Goal: Transaction & Acquisition: Book appointment/travel/reservation

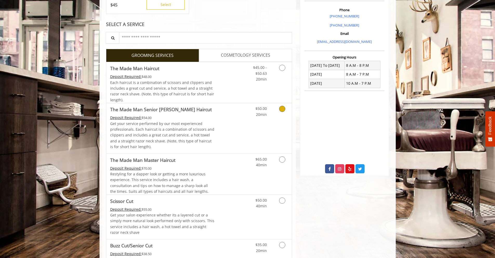
click at [212, 113] on span "The Made Man Senior [PERSON_NAME] Haircut" at bounding box center [162, 109] width 104 height 7
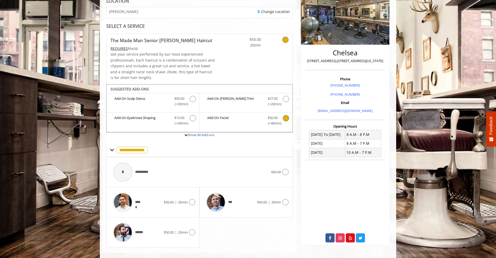
scroll to position [89, 0]
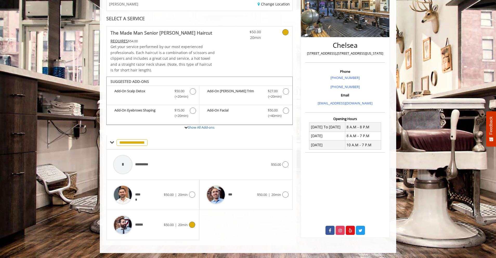
click at [152, 231] on div "******" at bounding box center [136, 225] width 53 height 25
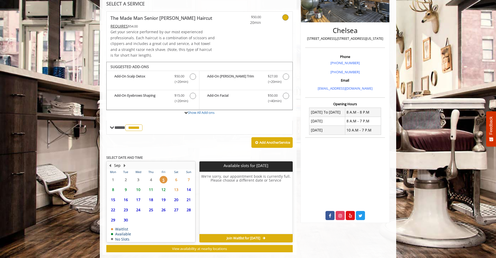
scroll to position [114, 0]
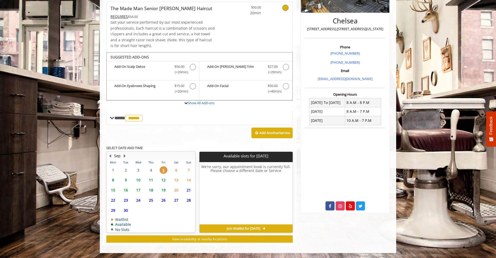
click at [175, 171] on span "6" at bounding box center [176, 170] width 8 height 8
click at [191, 168] on span "7" at bounding box center [189, 170] width 8 height 8
click at [175, 172] on span "6" at bounding box center [176, 170] width 8 height 8
click at [115, 179] on span "8" at bounding box center [113, 180] width 8 height 8
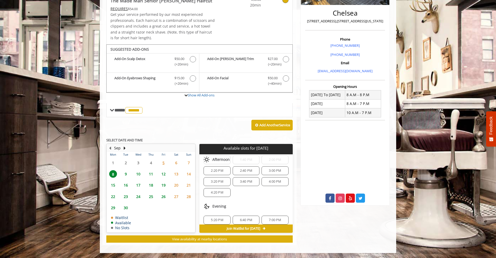
scroll to position [100, 0]
click at [179, 172] on span "13" at bounding box center [176, 174] width 8 height 8
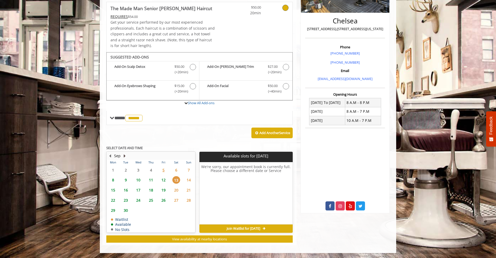
click at [123, 155] on button "Next Month" at bounding box center [124, 156] width 4 height 6
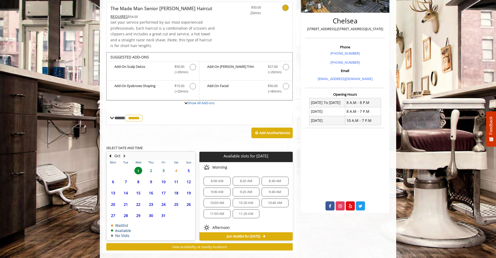
click at [190, 171] on span "5" at bounding box center [189, 171] width 8 height 8
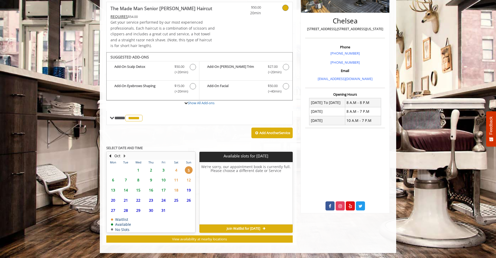
click at [191, 177] on span "12" at bounding box center [189, 180] width 8 height 8
click at [142, 173] on span "1" at bounding box center [138, 170] width 8 height 8
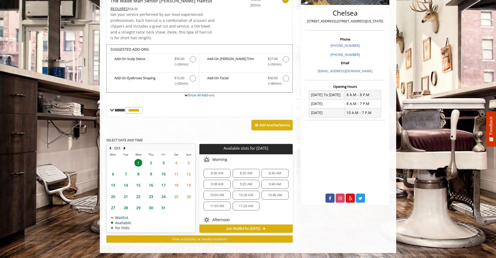
click at [111, 146] on button "Previous Month" at bounding box center [110, 148] width 4 height 6
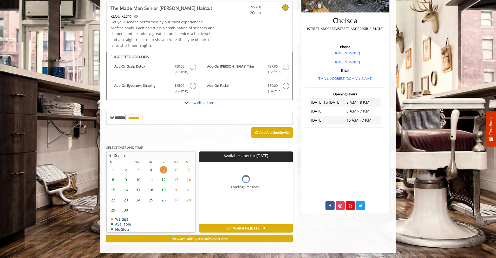
scroll to position [114, 0]
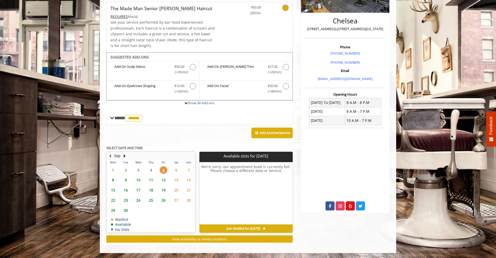
click at [114, 179] on span "8" at bounding box center [113, 180] width 8 height 8
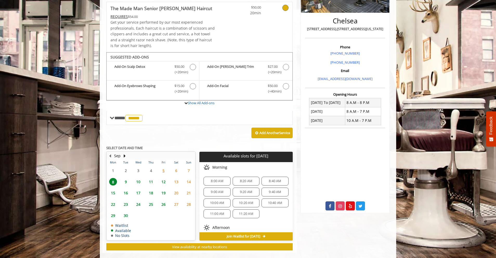
scroll to position [122, 0]
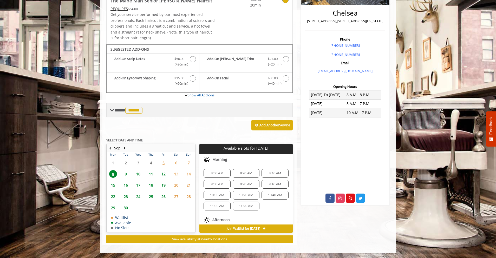
click at [134, 110] on span "******" at bounding box center [133, 110] width 17 height 6
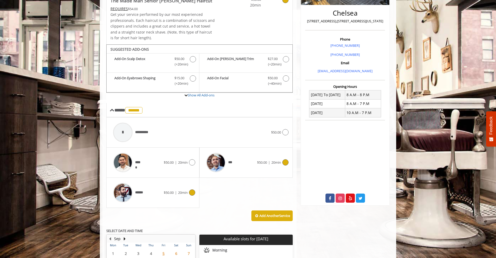
click at [249, 164] on div "***" at bounding box center [230, 162] width 53 height 25
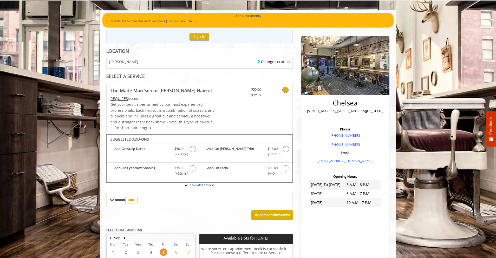
scroll to position [37, 0]
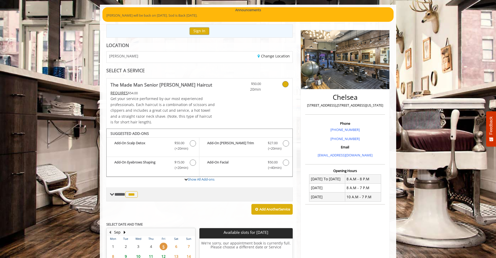
click at [140, 190] on div "**** *** ********" at bounding box center [199, 194] width 186 height 14
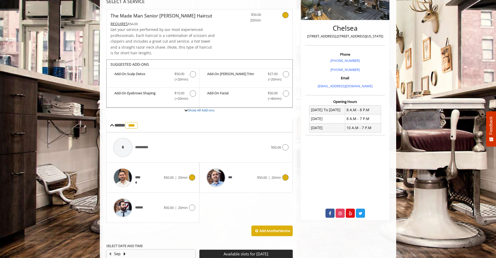
click at [164, 173] on div "***** $50.00 | 20min" at bounding box center [152, 177] width 85 height 25
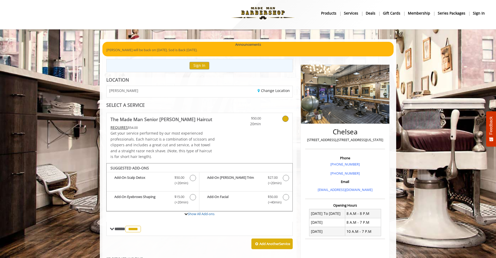
scroll to position [0, 0]
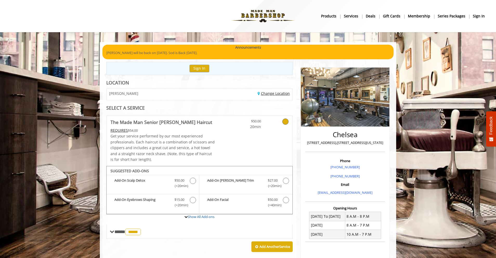
click at [272, 93] on link "Change Location" at bounding box center [274, 93] width 32 height 5
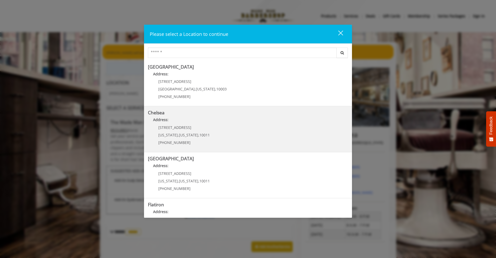
click at [207, 126] on div "169/170 W 23rd St New York , New York , 10011 (917) 639-3902" at bounding box center [180, 137] width 64 height 23
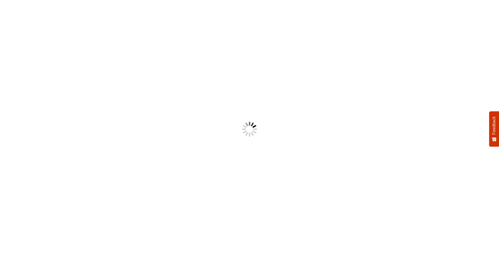
click at [283, 94] on body "Something went wrong! Try reload Feedback How would you rate your experience? H…" at bounding box center [249, 129] width 499 height 258
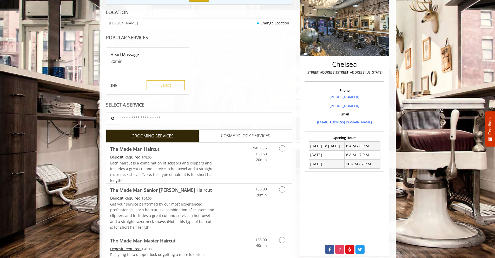
scroll to position [71, 0]
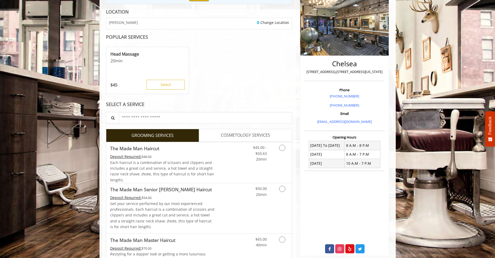
click at [272, 18] on div "Change Location" at bounding box center [247, 23] width 97 height 11
click at [272, 21] on link "Change Location" at bounding box center [273, 22] width 32 height 5
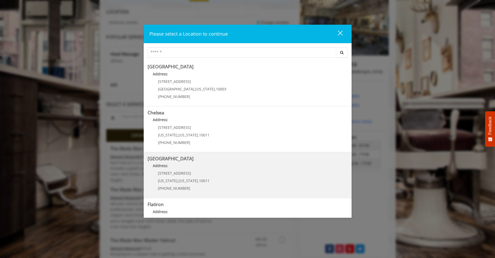
click at [192, 166] on Street "Address:" at bounding box center [248, 167] width 200 height 8
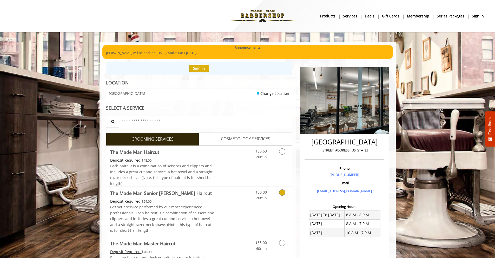
click at [180, 206] on p "Get your service performed by our most experienced professionals. Each haircut …" at bounding box center [162, 218] width 104 height 29
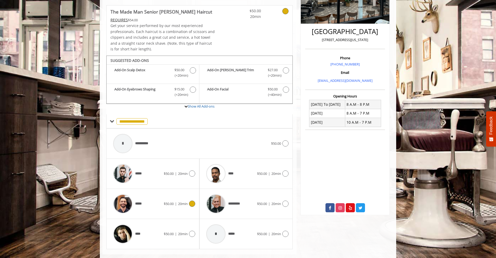
scroll to position [120, 0]
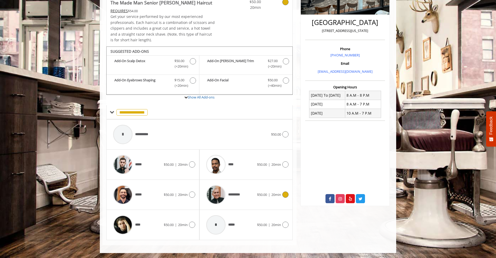
click at [243, 202] on span "*********" at bounding box center [224, 194] width 40 height 25
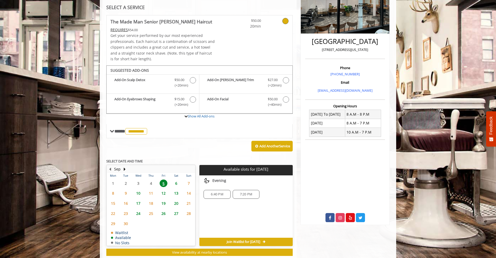
scroll to position [110, 0]
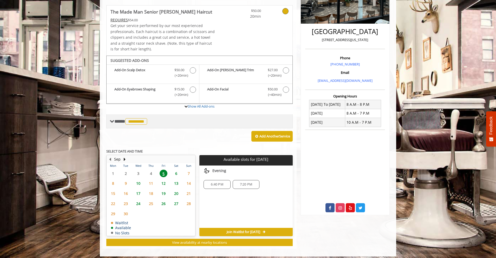
click at [138, 120] on span "*********" at bounding box center [136, 121] width 22 height 6
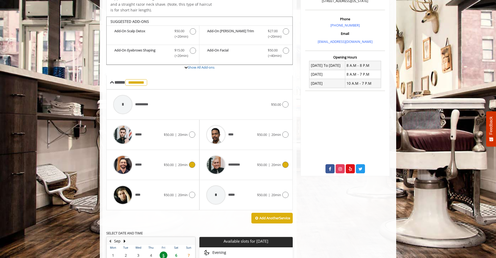
scroll to position [150, 0]
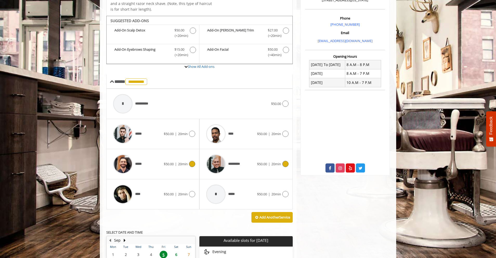
click at [152, 163] on div "*****" at bounding box center [136, 164] width 53 height 25
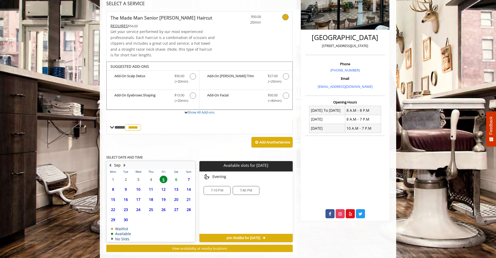
scroll to position [105, 0]
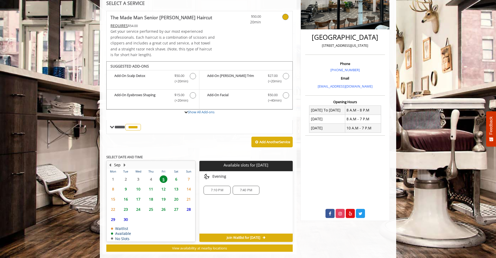
click at [178, 178] on span "6" at bounding box center [176, 179] width 8 height 8
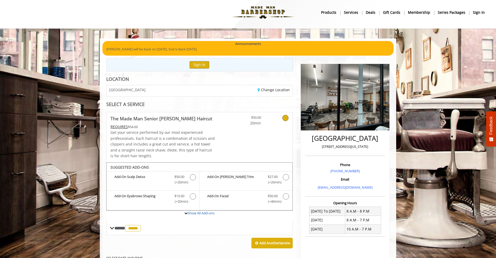
scroll to position [0, 0]
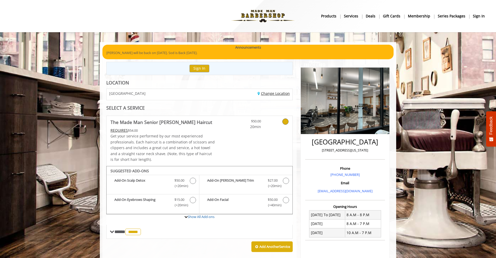
click at [277, 93] on link "Change Location" at bounding box center [274, 93] width 32 height 5
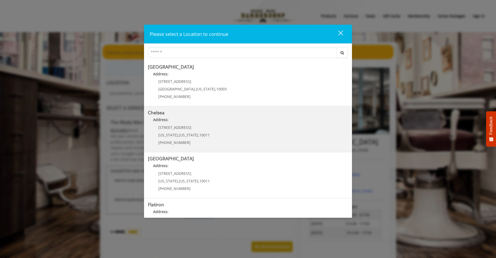
click at [215, 135] on link "Chelsea Address: 169/170 W 23rd St New York , New York , 10011 (917) 639-3902" at bounding box center [248, 129] width 200 height 38
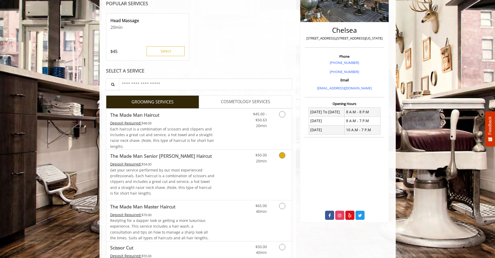
click at [178, 161] on div "Deposit Required: $54.00" at bounding box center [162, 164] width 104 height 6
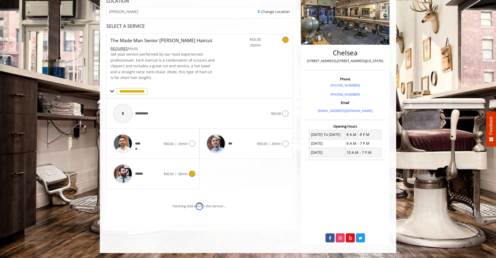
scroll to position [89, 0]
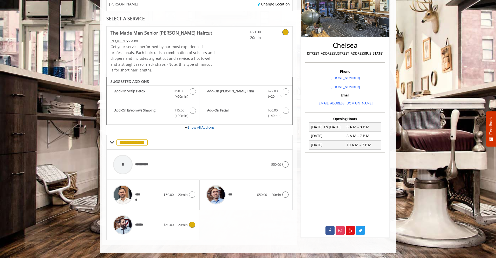
click at [146, 227] on div "******" at bounding box center [136, 225] width 53 height 25
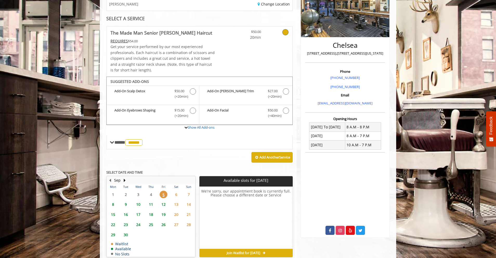
scroll to position [114, 0]
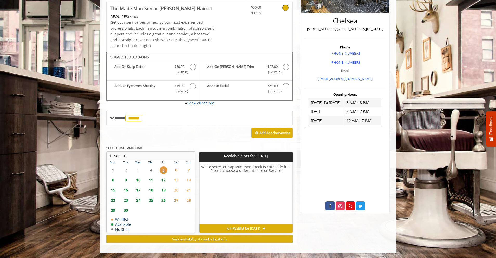
click at [114, 179] on span "8" at bounding box center [113, 180] width 8 height 8
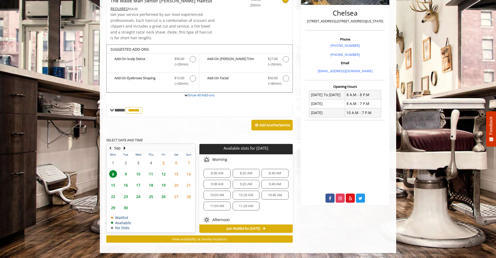
scroll to position [100, 0]
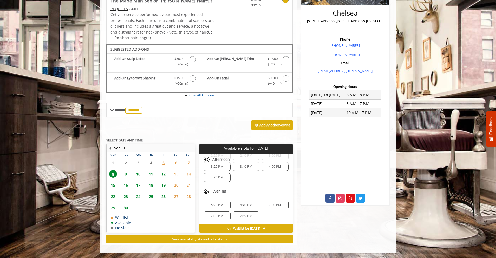
click at [162, 174] on span "12" at bounding box center [164, 174] width 8 height 8
